Goal: Information Seeking & Learning: Learn about a topic

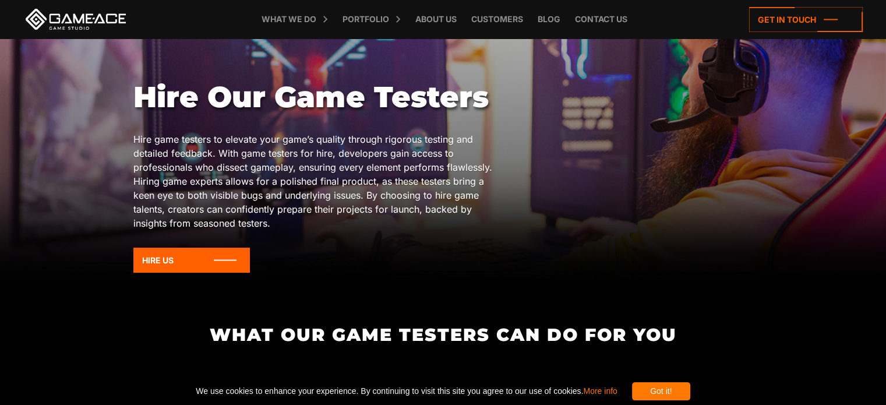
scroll to position [116, 0]
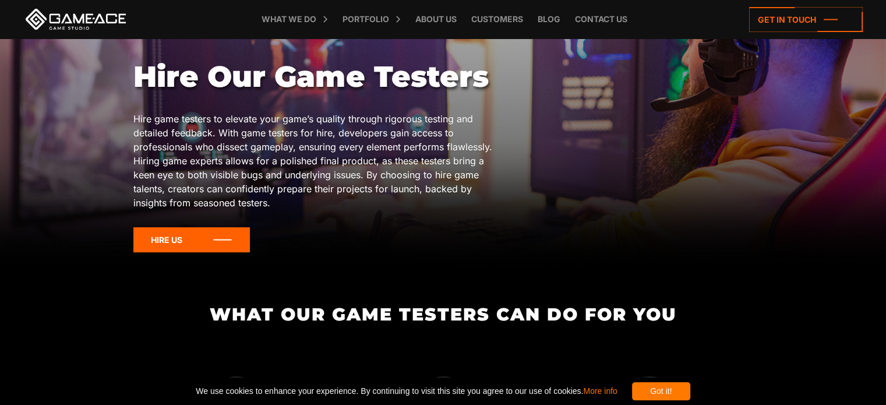
click at [191, 242] on icon at bounding box center [191, 239] width 116 height 25
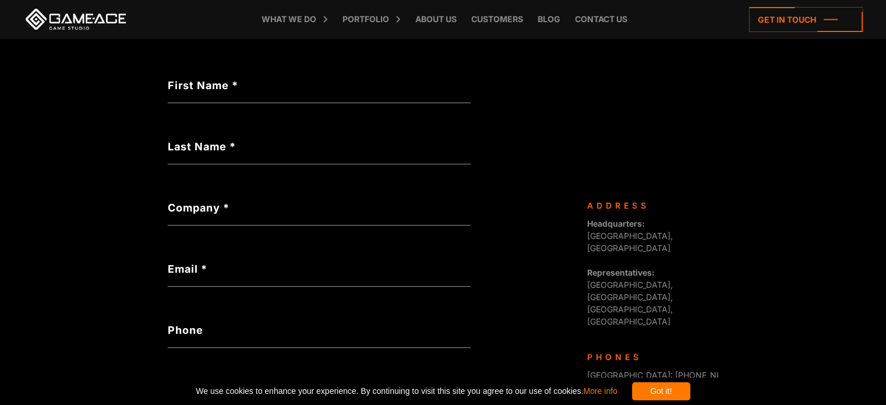
scroll to position [233, 0]
click at [690, 393] on div "Got it!" at bounding box center [661, 391] width 58 height 18
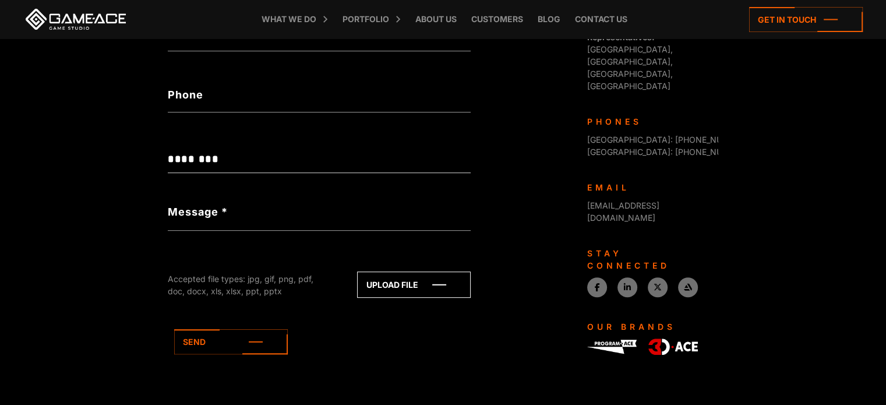
scroll to position [0, 0]
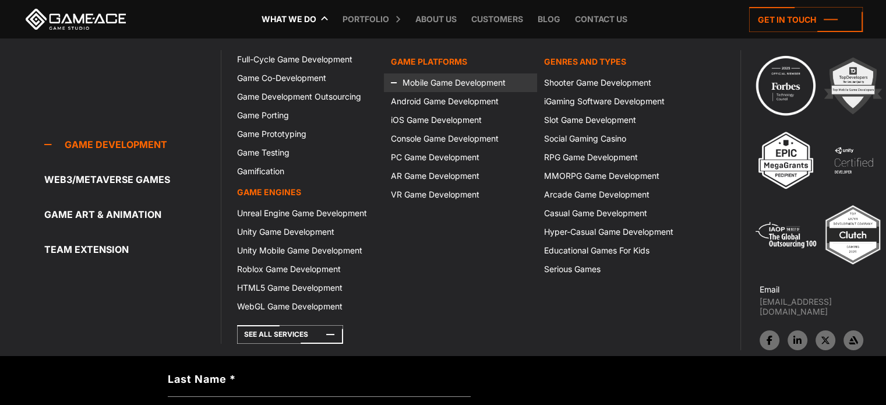
click at [429, 83] on link "Mobile Game Development" at bounding box center [460, 82] width 153 height 19
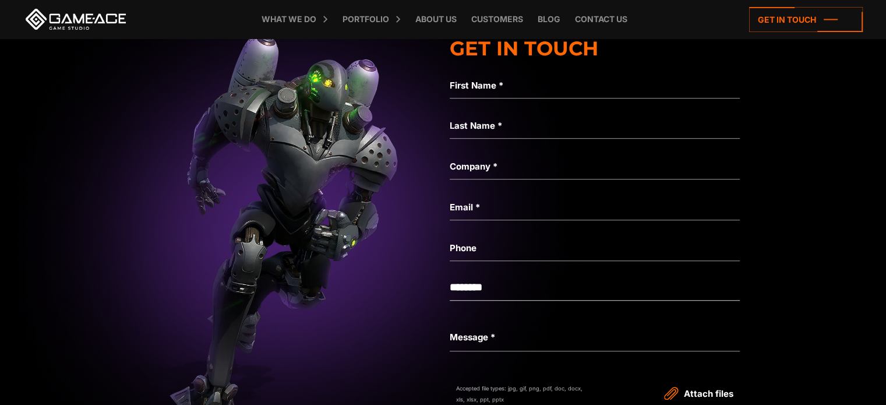
scroll to position [5183, 0]
